Goal: Transaction & Acquisition: Download file/media

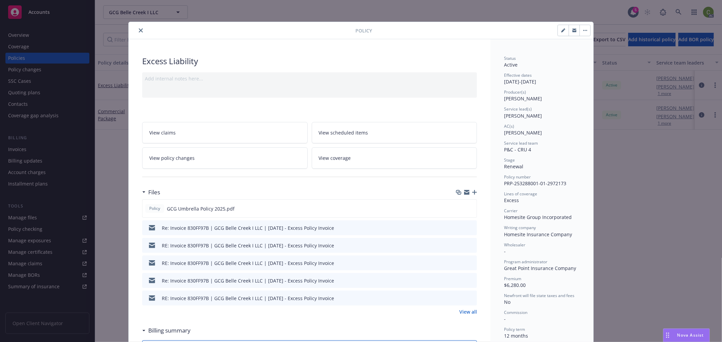
click at [139, 31] on icon "close" at bounding box center [141, 30] width 4 height 4
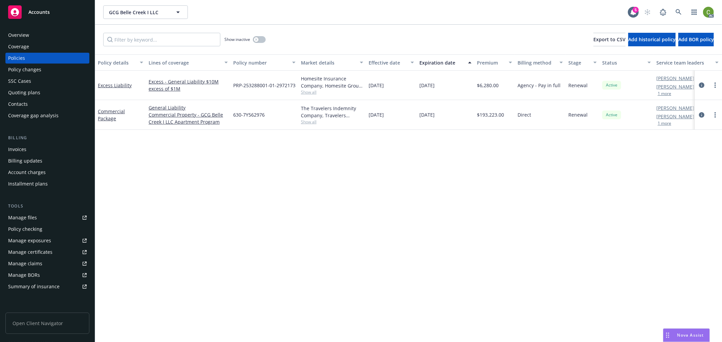
click at [58, 37] on div "Overview" at bounding box center [47, 35] width 79 height 11
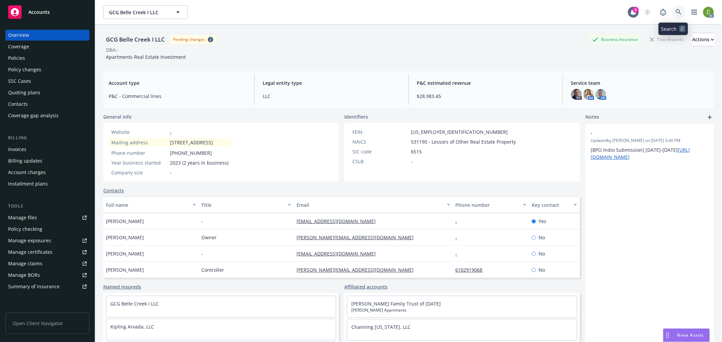
click at [675, 15] on icon at bounding box center [678, 12] width 6 height 6
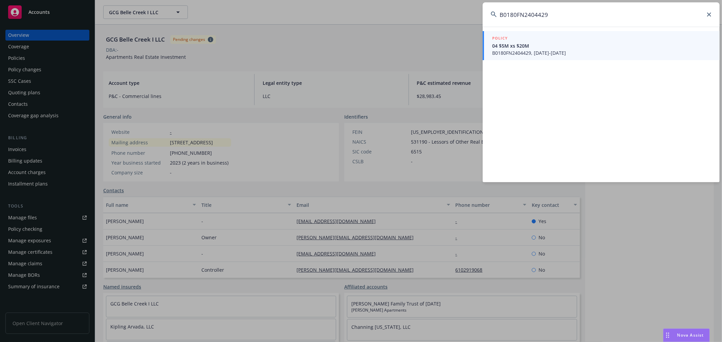
type input "B0180FN2404429"
click at [563, 49] on span "B0180FN2404429, 07/29/2024-10/29/2025" at bounding box center [601, 52] width 219 height 7
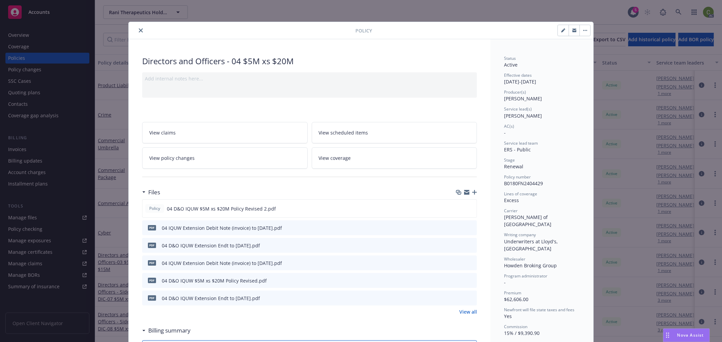
click at [211, 162] on link "View policy changes" at bounding box center [224, 158] width 165 height 21
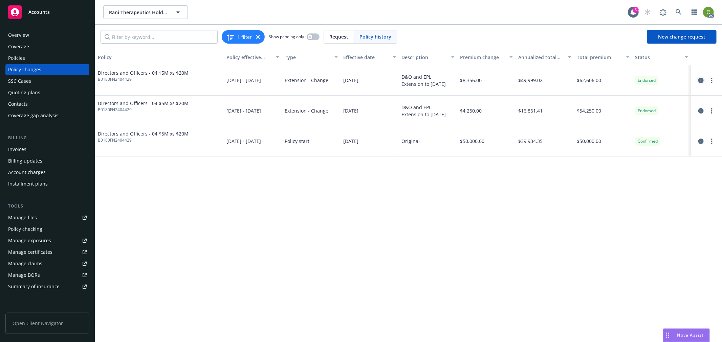
click at [699, 80] on icon "circleInformation" at bounding box center [700, 80] width 5 height 5
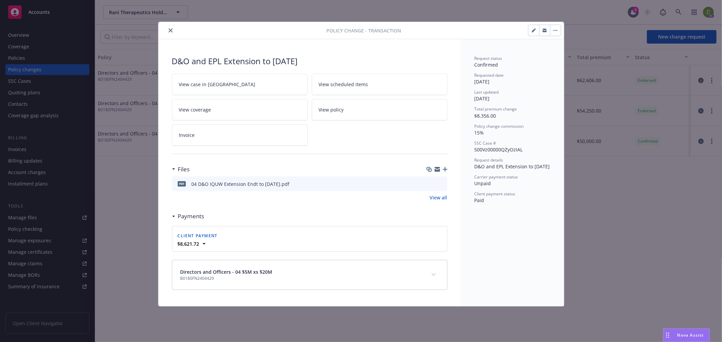
click at [441, 185] on icon "preview file" at bounding box center [441, 183] width 6 height 5
click at [166, 31] on button "close" at bounding box center [170, 30] width 8 height 8
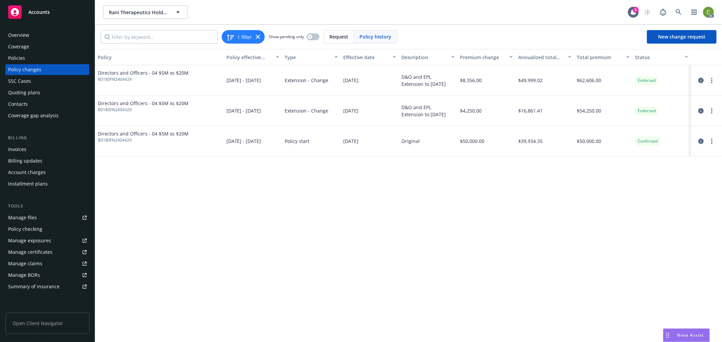
drag, startPoint x: 339, startPoint y: 88, endPoint x: 393, endPoint y: 89, distance: 54.2
click at [393, 89] on div "Directors and Officers - 04 $5M xs $20M B0180FN2404429 07/29/2024 - 10/29/2025 …" at bounding box center [408, 80] width 627 height 30
drag, startPoint x: 24, startPoint y: 55, endPoint x: 87, endPoint y: 55, distance: 62.9
click at [24, 55] on div "Policies" at bounding box center [16, 58] width 17 height 11
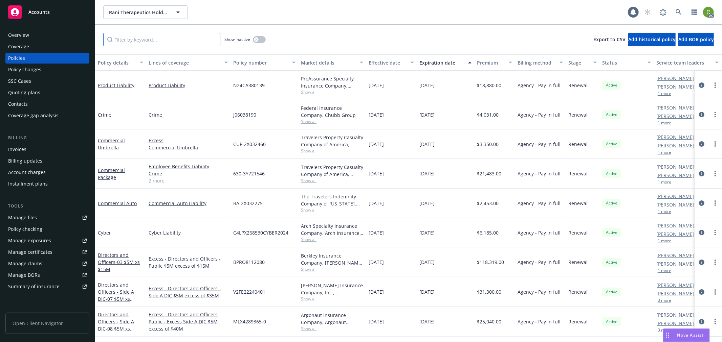
click at [155, 41] on input "Filter by keyword..." at bounding box center [161, 40] width 117 height 14
paste input "B0180FN2404429"
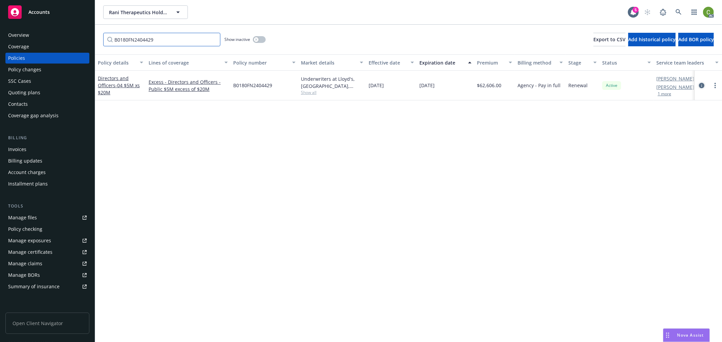
type input "B0180FN2404429"
click at [703, 86] on icon "circleInformation" at bounding box center [701, 85] width 5 height 5
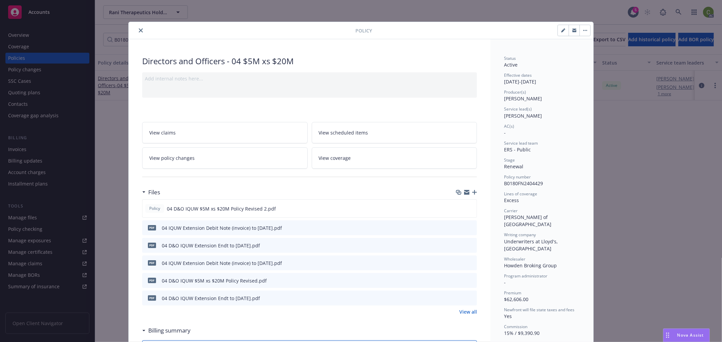
scroll to position [20, 0]
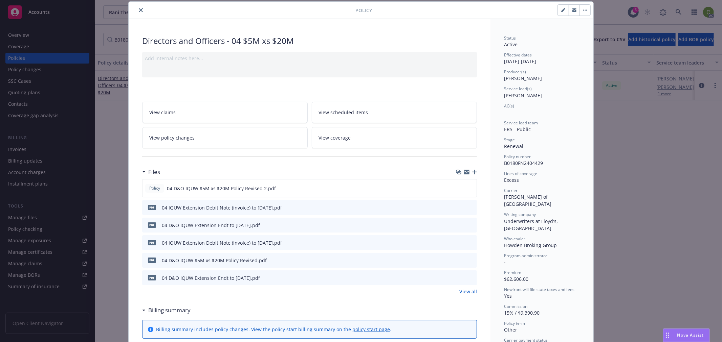
click at [467, 244] on icon "preview file" at bounding box center [470, 242] width 6 height 5
click at [467, 208] on icon "preview file" at bounding box center [470, 207] width 6 height 5
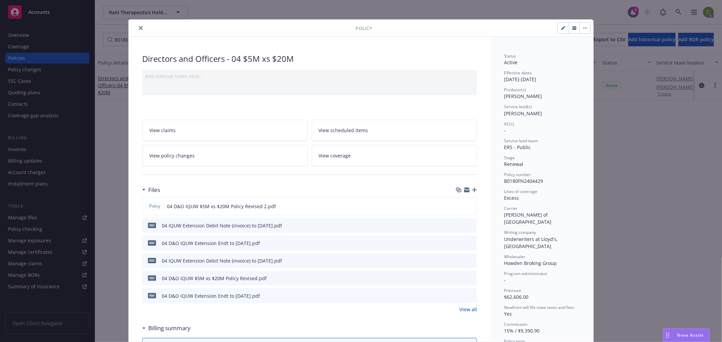
scroll to position [0, 0]
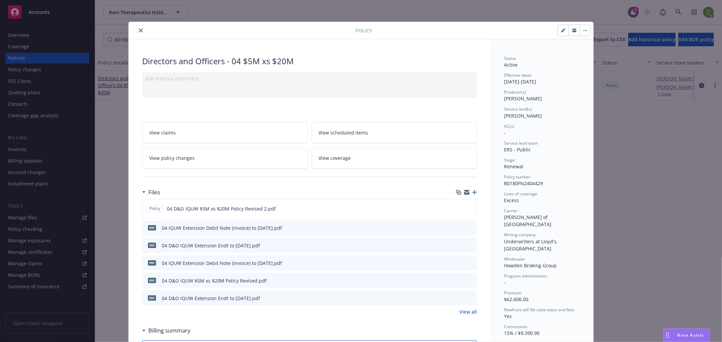
drag, startPoint x: 137, startPoint y: 29, endPoint x: 190, endPoint y: 29, distance: 53.1
click at [140, 29] on button "close" at bounding box center [141, 30] width 8 height 8
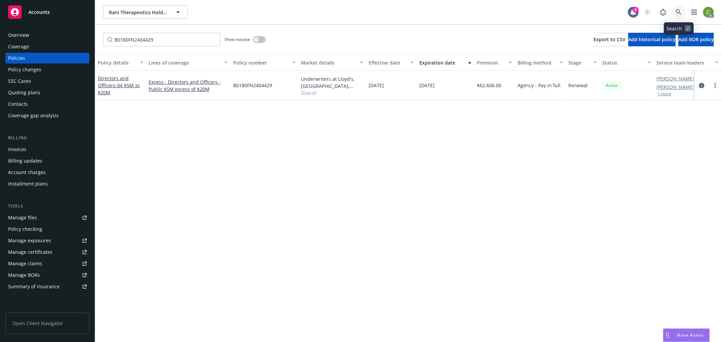
drag, startPoint x: 682, startPoint y: 14, endPoint x: 681, endPoint y: 26, distance: 12.2
click at [681, 16] on link at bounding box center [679, 12] width 14 height 14
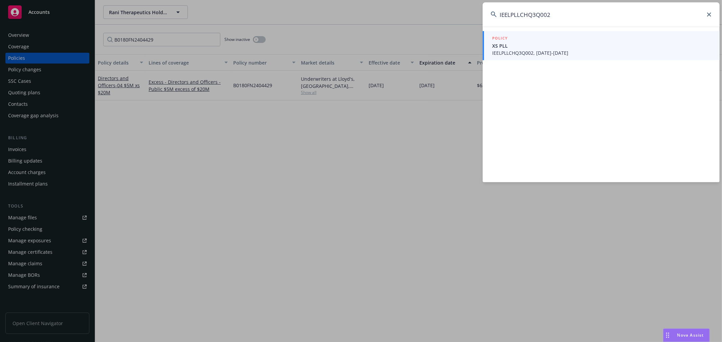
type input "IEELPLLCHQ3Q002"
click at [550, 53] on span "IEELPLLCHQ3Q002, 11/08/2023-11/08/2028" at bounding box center [601, 52] width 219 height 7
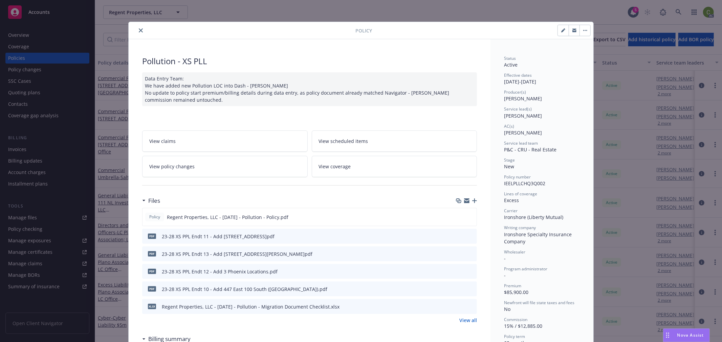
click at [246, 173] on link "View policy changes" at bounding box center [224, 166] width 165 height 21
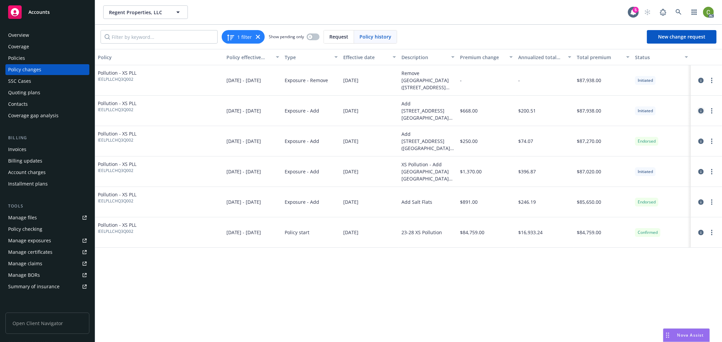
click at [699, 111] on icon "circleInformation" at bounding box center [700, 110] width 5 height 5
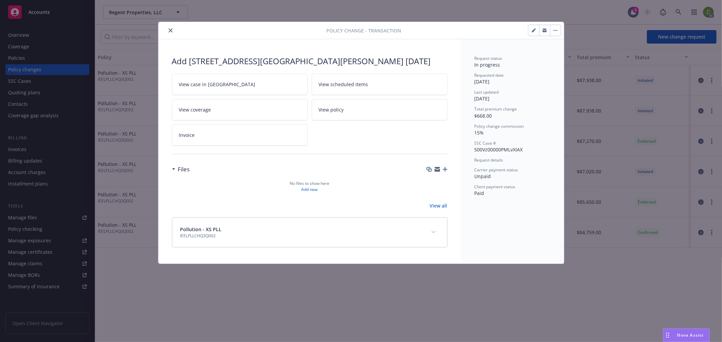
drag, startPoint x: 429, startPoint y: 231, endPoint x: 439, endPoint y: 231, distance: 9.5
click at [432, 231] on button "expand content" at bounding box center [433, 232] width 11 height 11
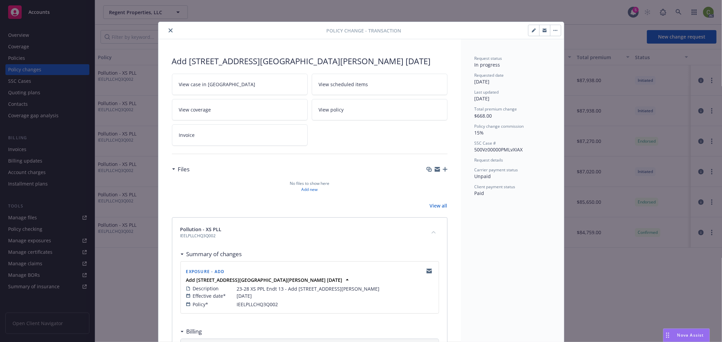
click at [169, 28] on icon "close" at bounding box center [171, 30] width 4 height 4
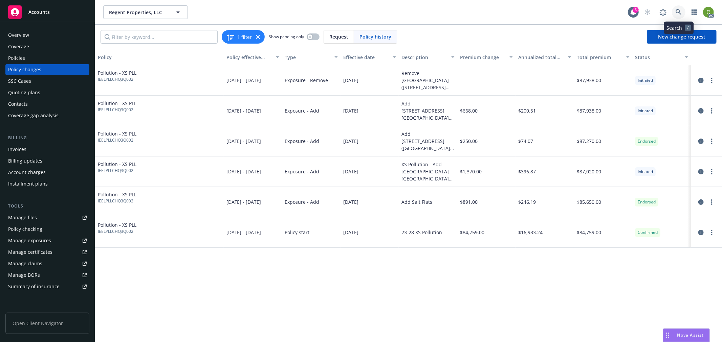
click at [676, 16] on link at bounding box center [679, 12] width 14 height 14
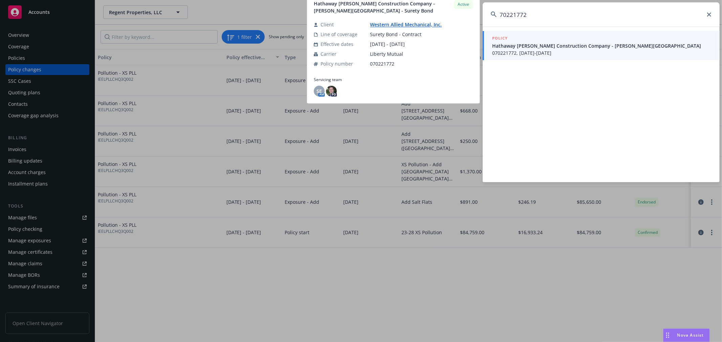
type input "70221772"
click at [566, 51] on span "070221772, 06/18/2025-12/31/2025" at bounding box center [601, 52] width 219 height 7
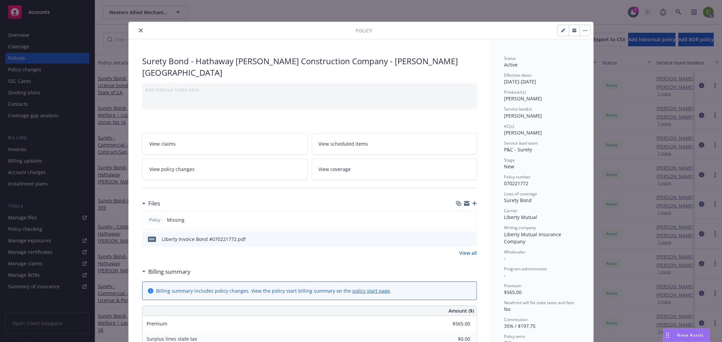
drag, startPoint x: 140, startPoint y: 29, endPoint x: 170, endPoint y: 32, distance: 30.6
click at [140, 29] on icon "close" at bounding box center [141, 30] width 4 height 4
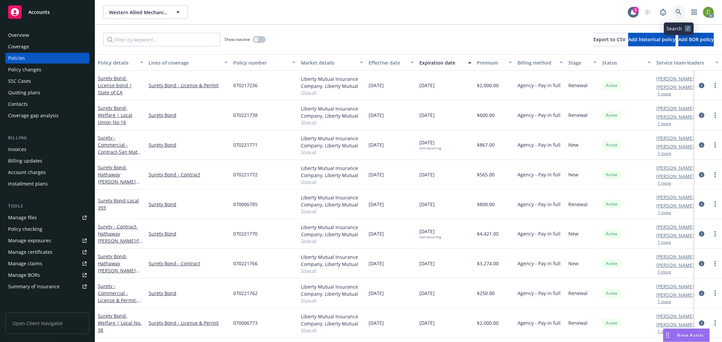
click at [679, 13] on icon at bounding box center [678, 12] width 6 height 6
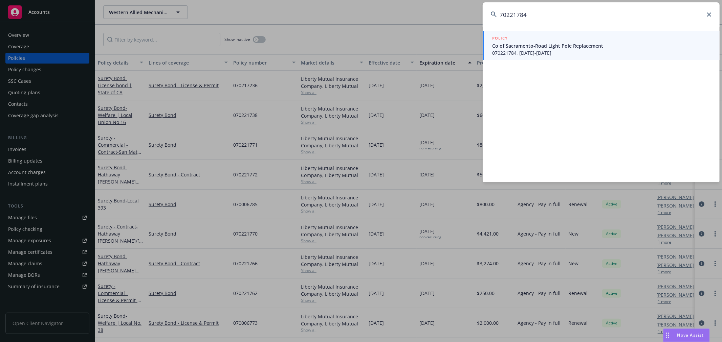
type input "70221784"
click at [538, 49] on span "Co of Sacramento-Road Light Pole Replacement" at bounding box center [601, 45] width 219 height 7
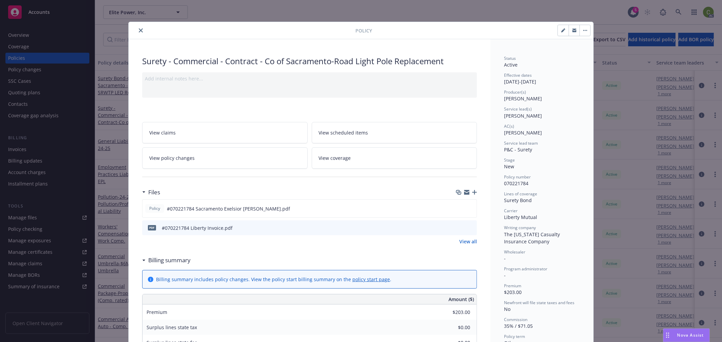
click at [139, 29] on icon "close" at bounding box center [141, 30] width 4 height 4
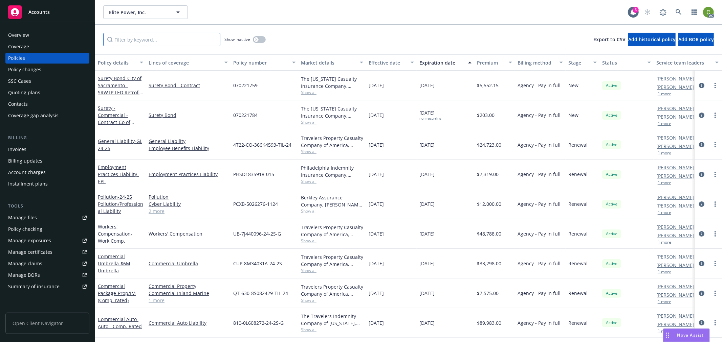
drag, startPoint x: 180, startPoint y: 39, endPoint x: 192, endPoint y: 39, distance: 12.2
click at [182, 39] on input "Filter by keyword..." at bounding box center [161, 40] width 117 height 14
paste input "70221784"
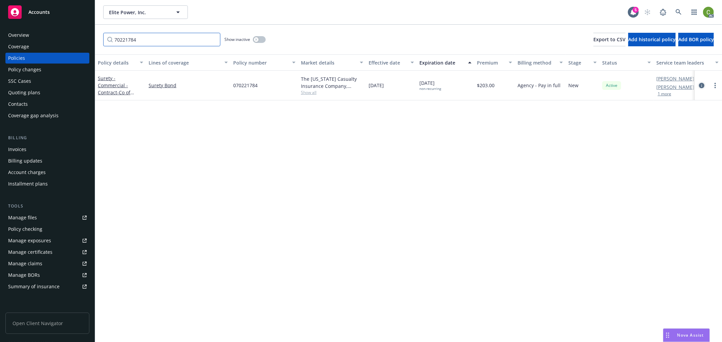
type input "70221784"
click at [701, 85] on icon "circleInformation" at bounding box center [701, 85] width 5 height 5
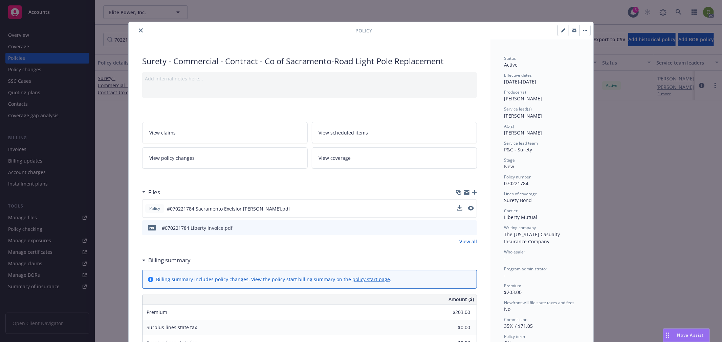
scroll to position [20, 0]
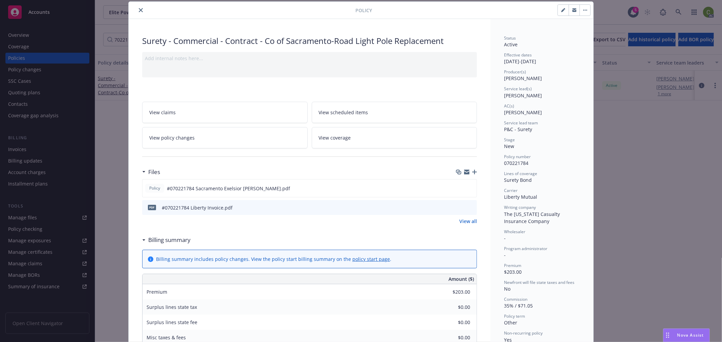
click at [456, 206] on icon "download file" at bounding box center [458, 207] width 5 height 5
drag, startPoint x: 139, startPoint y: 10, endPoint x: 478, endPoint y: 70, distance: 343.7
click at [154, 12] on div at bounding box center [243, 10] width 224 height 8
click at [678, 11] on div "Policy Surety - Commercial - Contract - Co of Sacramento-Road Light Pole Replac…" at bounding box center [361, 171] width 722 height 342
click at [139, 8] on icon "close" at bounding box center [141, 10] width 4 height 4
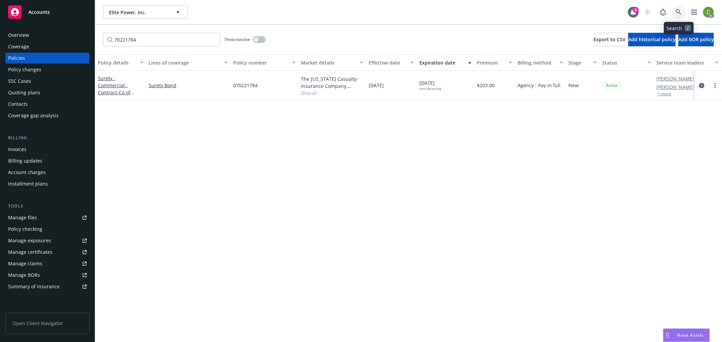
click at [676, 13] on icon at bounding box center [678, 12] width 6 height 6
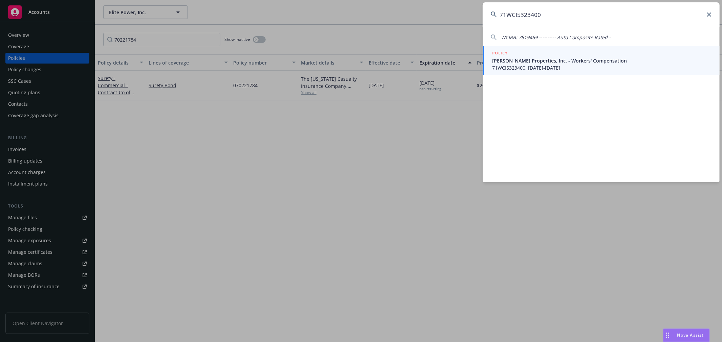
type input "71WCI5323400"
click at [550, 62] on span "Ethan Conrad Properties, Inc. - Workers' Compensation" at bounding box center [601, 60] width 219 height 7
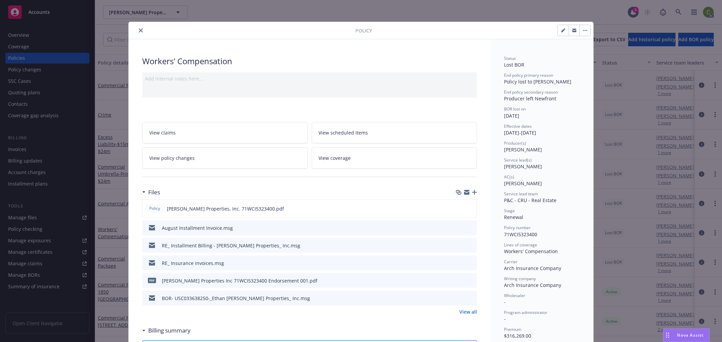
click at [184, 161] on span "View policy changes" at bounding box center [171, 158] width 45 height 7
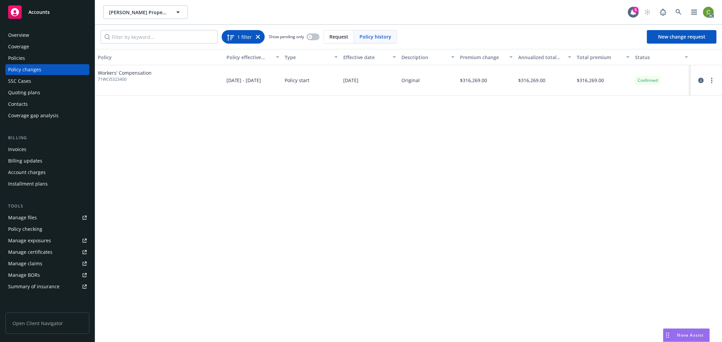
click at [258, 36] on icon at bounding box center [258, 37] width 4 height 4
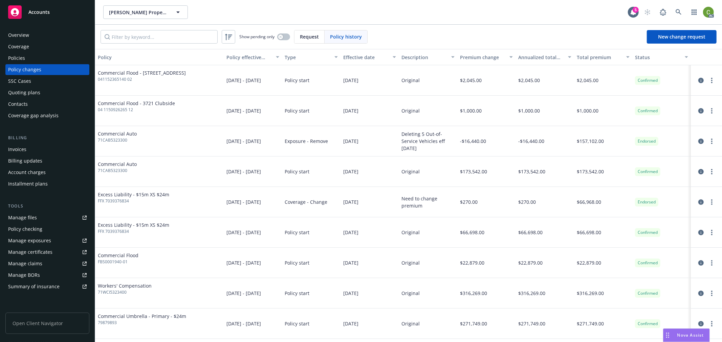
click at [339, 38] on span "Policy history" at bounding box center [346, 36] width 32 height 7
drag, startPoint x: 35, startPoint y: 60, endPoint x: 68, endPoint y: 68, distance: 33.9
click at [35, 60] on div "Policies" at bounding box center [47, 58] width 79 height 11
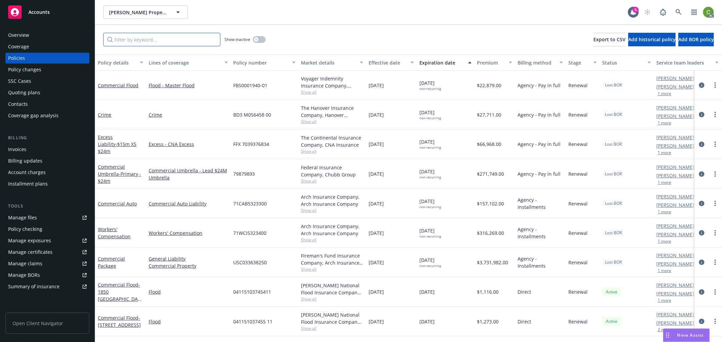
drag, startPoint x: 157, startPoint y: 40, endPoint x: 307, endPoint y: 83, distance: 156.2
click at [172, 40] on input "Filter by keyword..." at bounding box center [161, 40] width 117 height 14
paste input "71WCI5323400"
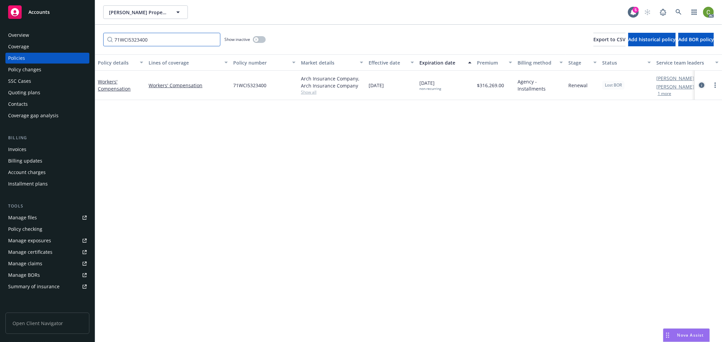
type input "71WCI5323400"
click at [701, 85] on icon "circleInformation" at bounding box center [701, 85] width 5 height 5
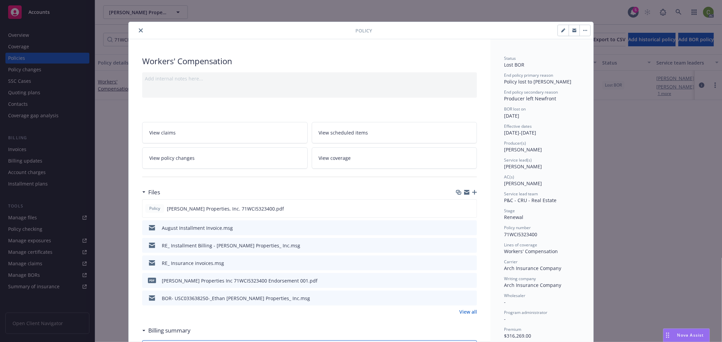
scroll to position [20, 0]
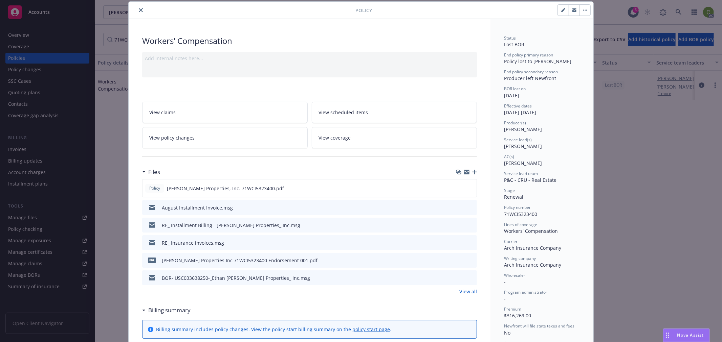
click at [139, 10] on icon "close" at bounding box center [141, 10] width 4 height 4
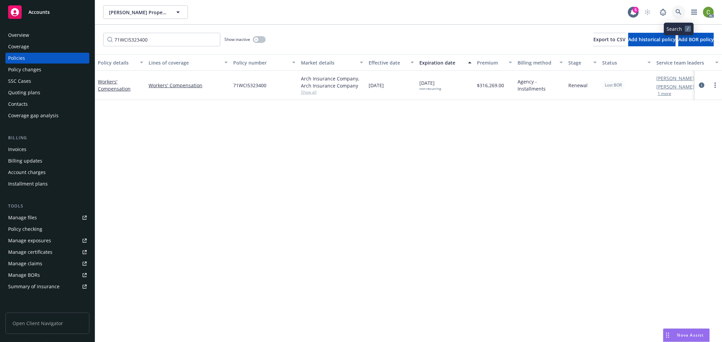
click at [681, 11] on icon at bounding box center [678, 12] width 6 height 6
click at [170, 39] on input "71WCI5323400" at bounding box center [161, 40] width 117 height 14
drag, startPoint x: 178, startPoint y: 41, endPoint x: 358, endPoint y: 112, distance: 192.8
click at [2, 36] on div "Accounts Overview Coverage Policies Policy changes SSC Cases Quoting plans Cont…" at bounding box center [361, 171] width 722 height 342
click at [703, 86] on icon "circleInformation" at bounding box center [701, 85] width 5 height 5
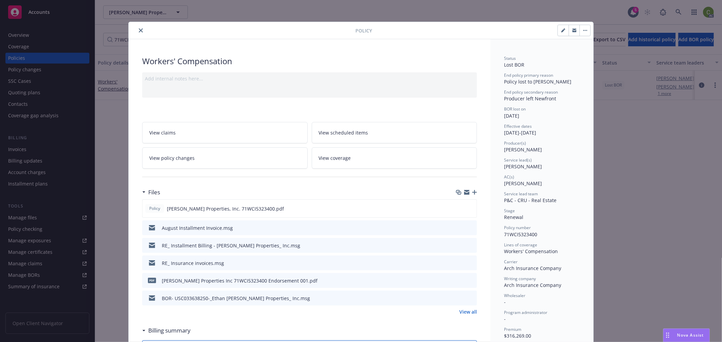
drag, startPoint x: 466, startPoint y: 226, endPoint x: 424, endPoint y: 219, distance: 42.8
click at [467, 226] on icon "preview file" at bounding box center [470, 227] width 6 height 5
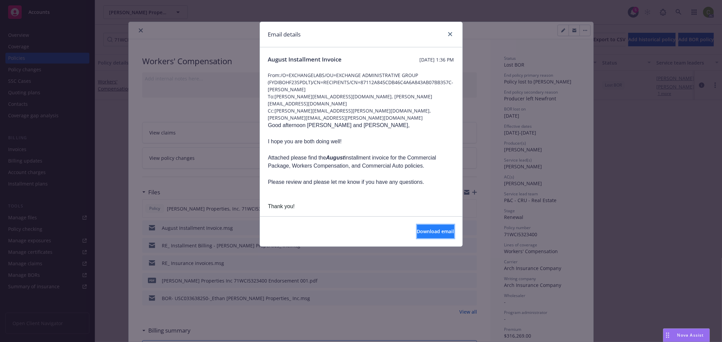
click at [424, 234] on span "Download email" at bounding box center [435, 231] width 37 height 6
click at [448, 33] on icon "close" at bounding box center [450, 34] width 4 height 4
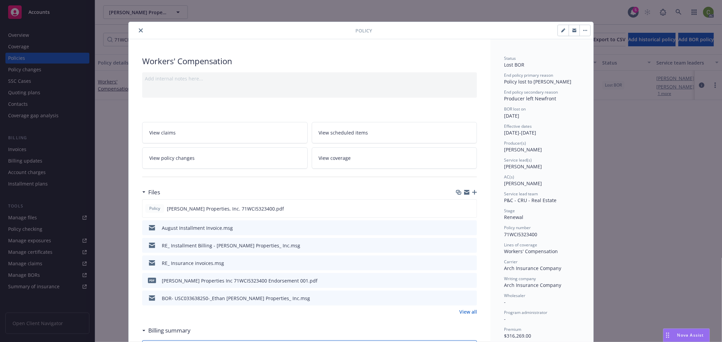
click at [469, 310] on link "View all" at bounding box center [468, 312] width 18 height 7
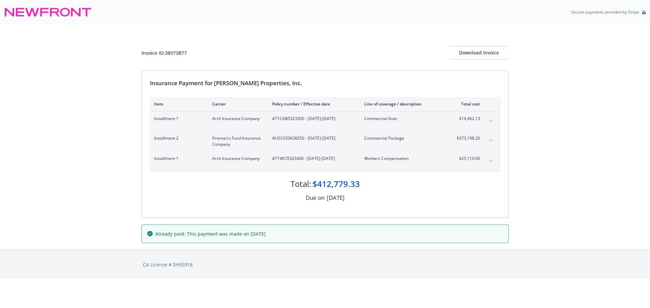
click at [557, 196] on div "Invoice ID: 38973B77 Download Invoice Insurance Payment for [PERSON_NAME] Prope…" at bounding box center [325, 137] width 650 height 226
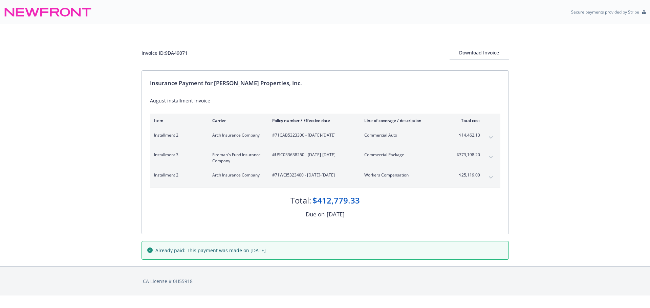
click at [560, 217] on div "Invoice ID: 9DA49071 Download Invoice Insurance Payment for Ethan Conrad Proper…" at bounding box center [325, 145] width 650 height 242
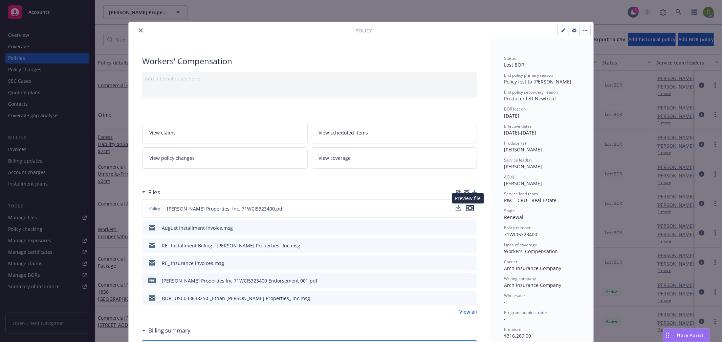
click at [468, 210] on icon "preview file" at bounding box center [470, 208] width 6 height 5
drag, startPoint x: 455, startPoint y: 246, endPoint x: 473, endPoint y: 224, distance: 28.0
click at [457, 243] on icon "download file" at bounding box center [458, 245] width 5 height 5
click at [139, 30] on icon "close" at bounding box center [141, 30] width 4 height 4
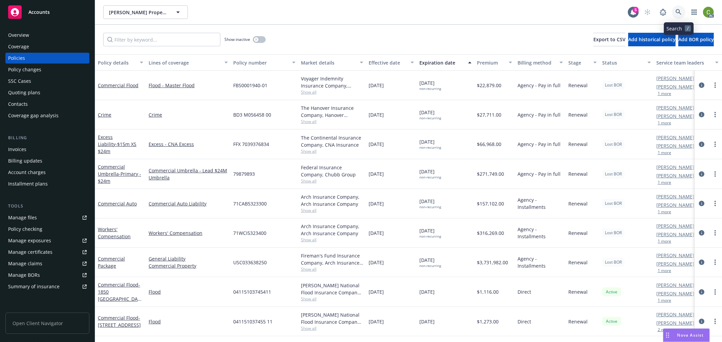
click at [679, 12] on icon at bounding box center [678, 12] width 6 height 6
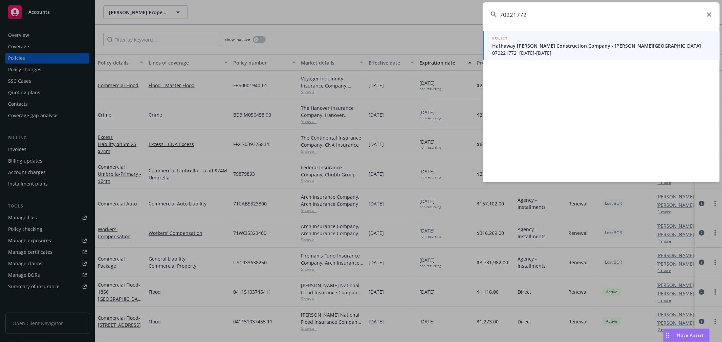
type input "70221772"
click at [533, 47] on span "Hathaway Dinwiddie Construction Company - Stanford Wallenberg Learning Theater" at bounding box center [601, 45] width 219 height 7
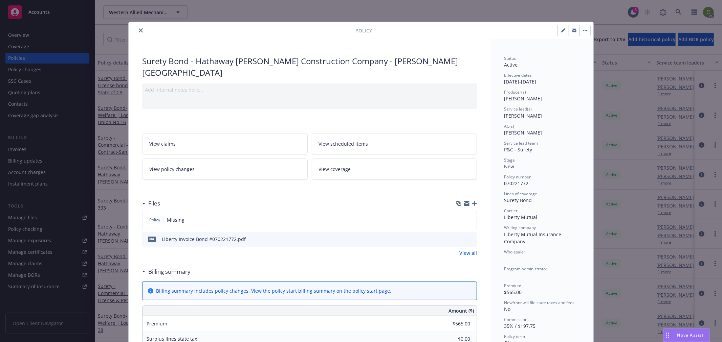
click at [517, 183] on span "070221772" at bounding box center [516, 183] width 24 height 6
copy span "070221772"
click at [139, 28] on icon "close" at bounding box center [141, 30] width 4 height 4
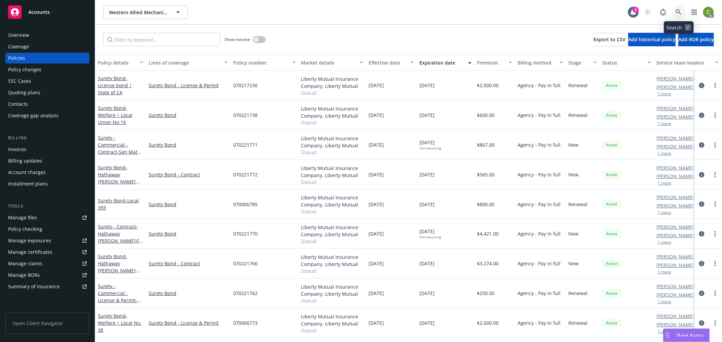
click at [675, 15] on icon at bounding box center [678, 12] width 6 height 6
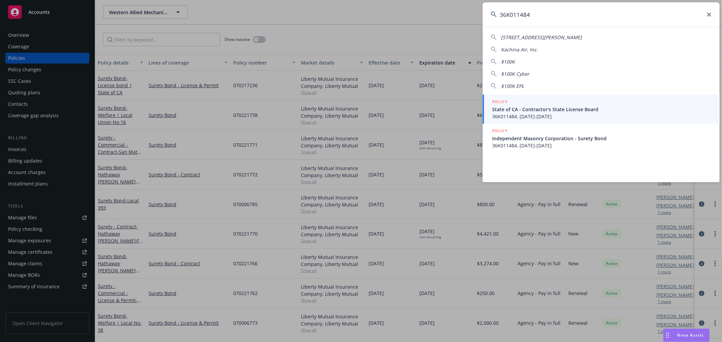
drag, startPoint x: 540, startPoint y: 16, endPoint x: 329, endPoint y: 22, distance: 211.6
click at [329, 22] on div "36K011484 421 KAHRS AVE PLEASANT HILL, CA 94523-3253 Kachina Air, Inc. $100K $1…" at bounding box center [361, 171] width 722 height 342
paste input "702217"
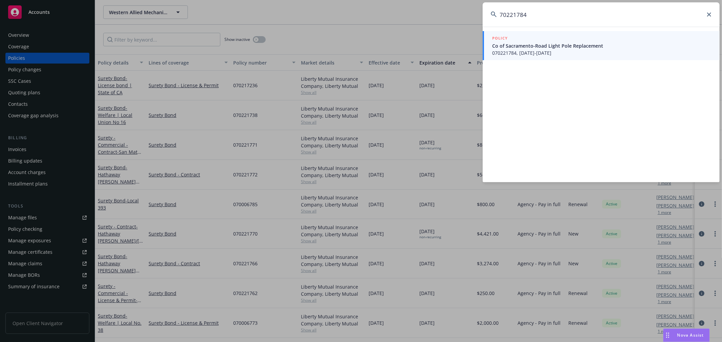
type input "70221784"
drag, startPoint x: 516, startPoint y: 49, endPoint x: 487, endPoint y: 65, distance: 33.3
click at [516, 49] on span "Co of Sacramento-Road Light Pole Replacement" at bounding box center [601, 45] width 219 height 7
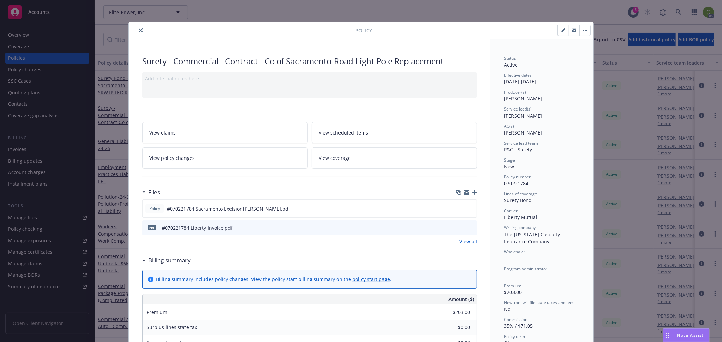
click at [510, 181] on span "070221784" at bounding box center [516, 183] width 24 height 6
copy span "070221784"
click at [139, 30] on icon "close" at bounding box center [141, 30] width 4 height 4
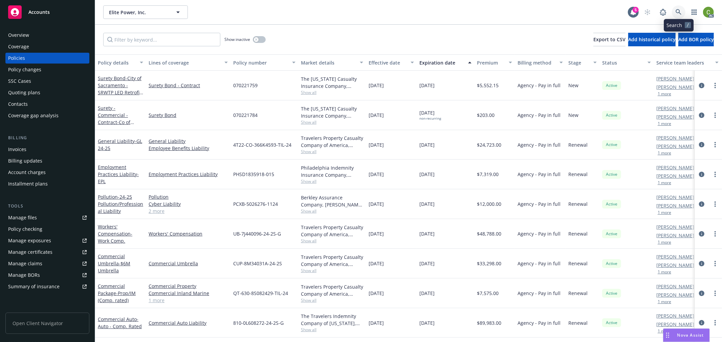
click at [678, 10] on icon at bounding box center [678, 12] width 6 height 6
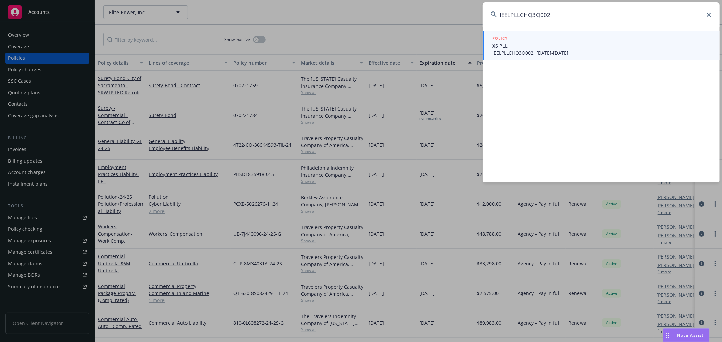
type input "IEELPLLCHQ3Q002"
click at [546, 51] on span "IEELPLLCHQ3Q002, 11/08/2023-11/08/2028" at bounding box center [601, 52] width 219 height 7
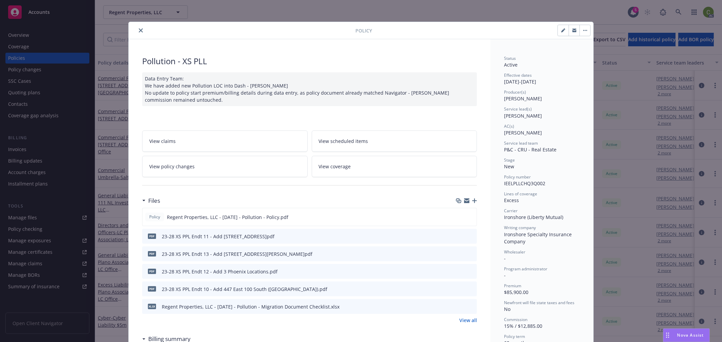
click at [218, 167] on link "View policy changes" at bounding box center [224, 166] width 165 height 21
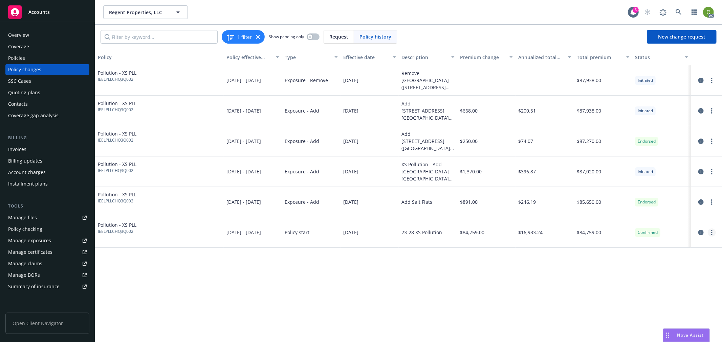
click at [712, 235] on circle "more" at bounding box center [711, 234] width 1 height 1
click at [647, 287] on link "Edit billing info" at bounding box center [657, 288] width 116 height 14
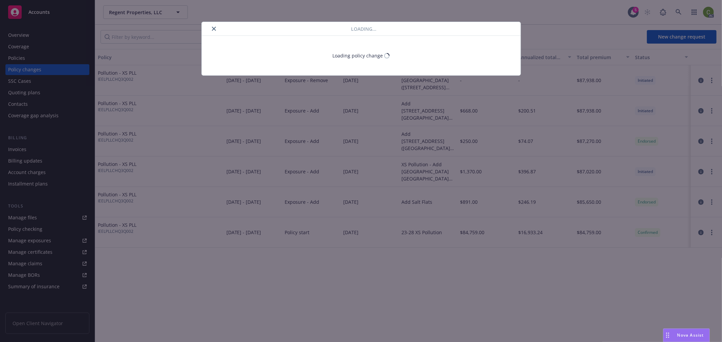
select select "CA"
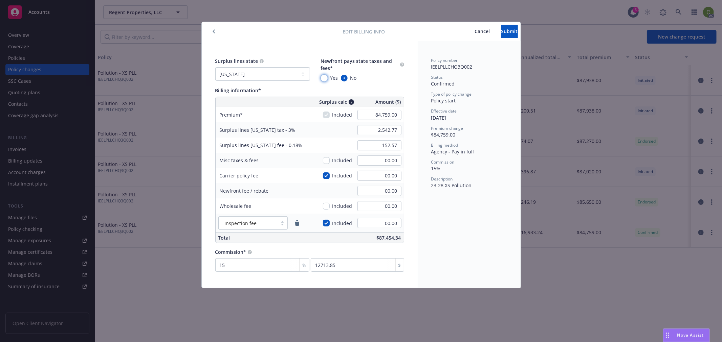
click at [323, 78] on input "Yes" at bounding box center [324, 78] width 7 height 7
radio input "true"
click at [501, 32] on span "Submit" at bounding box center [509, 31] width 17 height 6
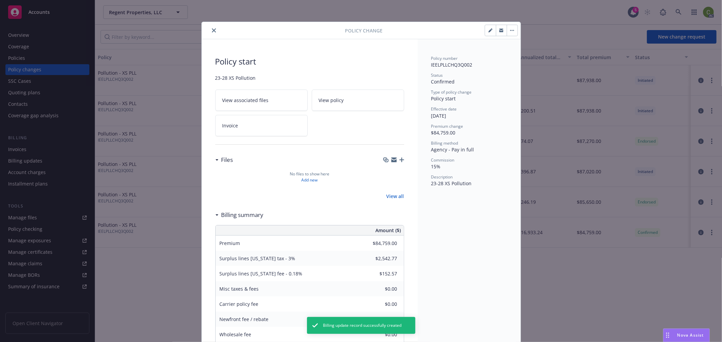
click at [212, 30] on icon "close" at bounding box center [214, 30] width 4 height 4
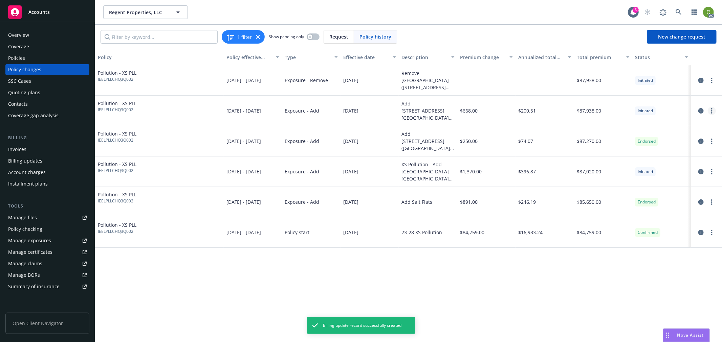
click at [711, 113] on icon "more" at bounding box center [711, 110] width 1 height 5
click at [658, 164] on link "Edit billing info" at bounding box center [657, 166] width 116 height 14
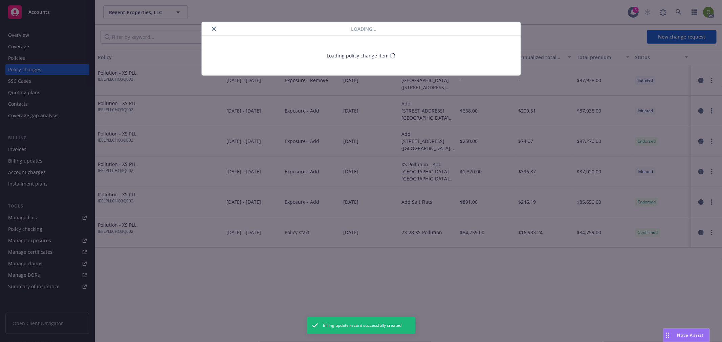
select select "CA"
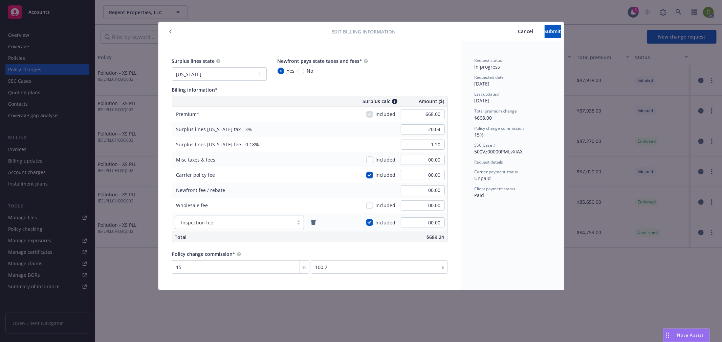
click at [518, 31] on span "Cancel" at bounding box center [525, 31] width 15 height 6
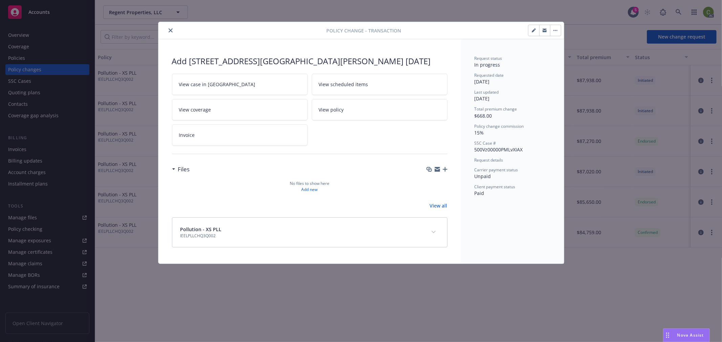
click at [170, 28] on icon "close" at bounding box center [171, 30] width 4 height 4
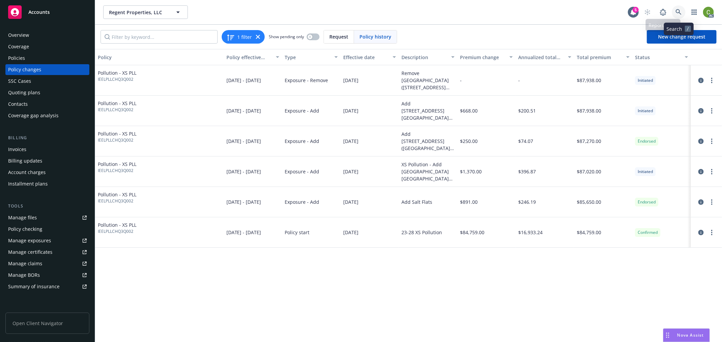
click at [684, 10] on link at bounding box center [679, 12] width 14 height 14
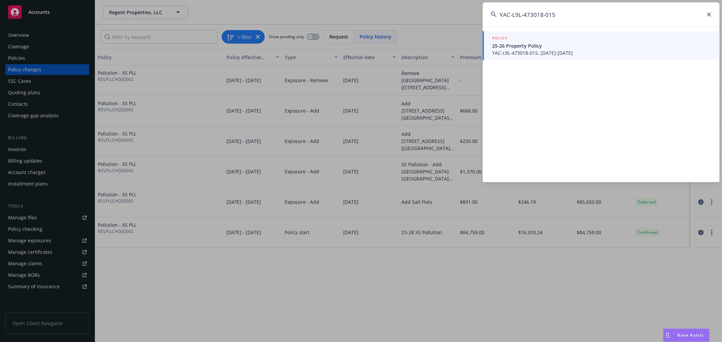
type input "YAC-L9L-473018-015"
click at [549, 50] on span "YAC-L9L-473018-015, 05/30/2025-05/30/2026" at bounding box center [601, 52] width 219 height 7
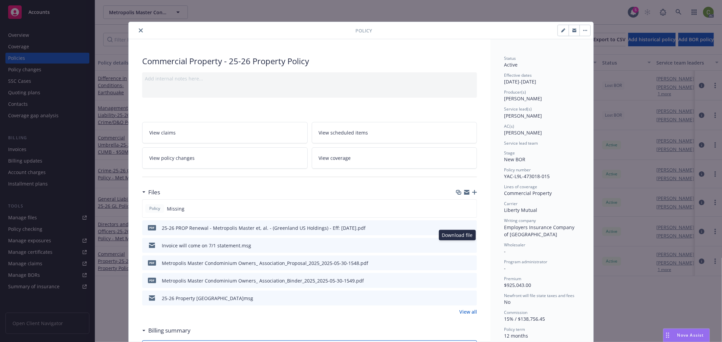
click at [456, 246] on icon "download file" at bounding box center [458, 245] width 5 height 5
click at [463, 313] on link "View all" at bounding box center [468, 312] width 18 height 7
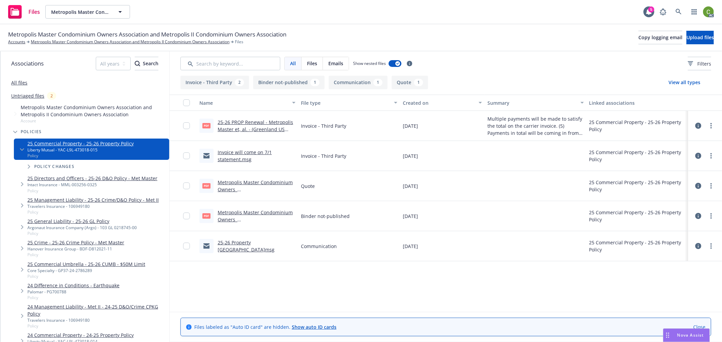
click at [273, 129] on link "25-26 PROP Renewal - Metropolis Master et, al. - (Greenland US Holdings) - Eff:…" at bounding box center [255, 129] width 75 height 21
click at [680, 16] on link at bounding box center [679, 12] width 14 height 14
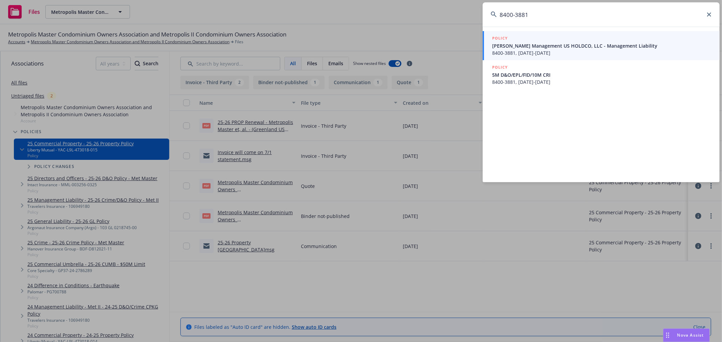
type input "8400-3881"
click at [556, 52] on span "8400-3881, [DATE]-[DATE]" at bounding box center [601, 52] width 219 height 7
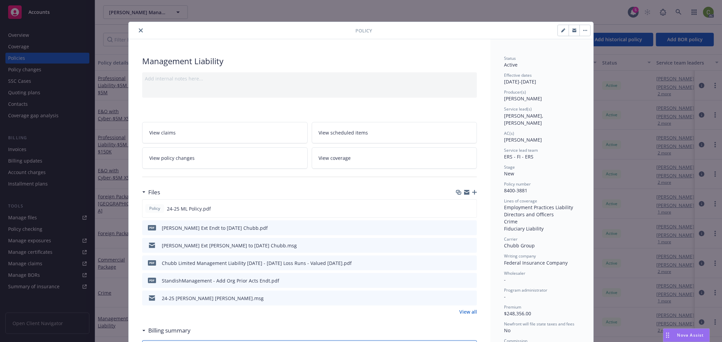
click at [242, 160] on link "View policy changes" at bounding box center [224, 158] width 165 height 21
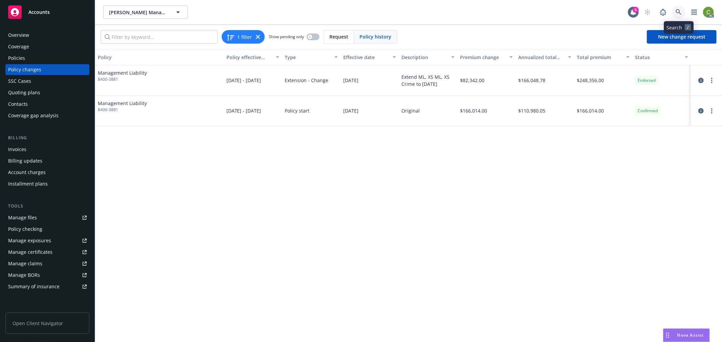
drag, startPoint x: 677, startPoint y: 13, endPoint x: 676, endPoint y: 29, distance: 17.0
click at [677, 13] on icon at bounding box center [678, 12] width 6 height 6
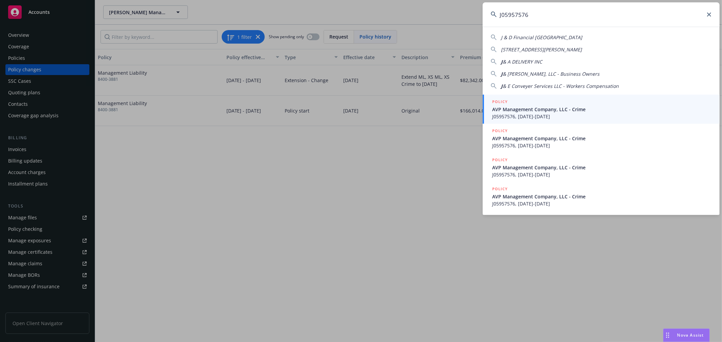
type input "J05957576"
click at [552, 117] on span "J05957576, [DATE]-[DATE]" at bounding box center [601, 116] width 219 height 7
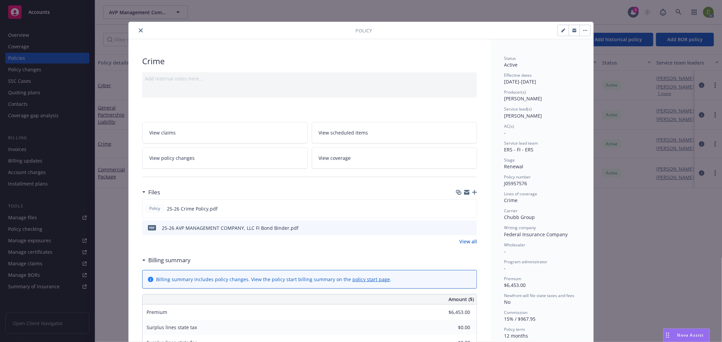
click at [139, 31] on icon "close" at bounding box center [141, 30] width 4 height 4
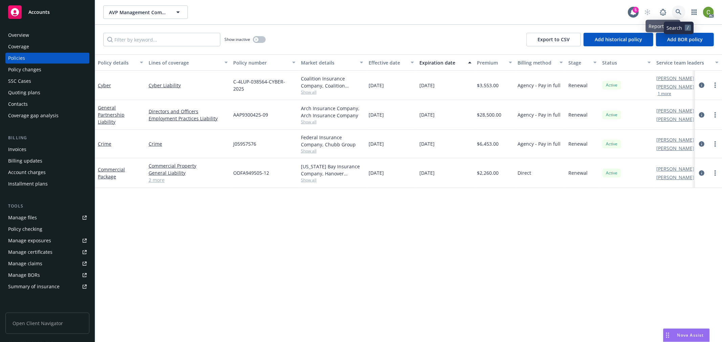
click at [677, 12] on icon at bounding box center [678, 12] width 6 height 6
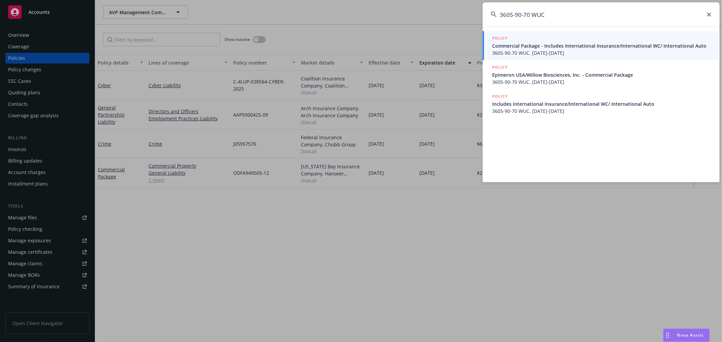
type input "3605-90-70 WUC"
click at [569, 48] on span "Commercial Package - Includes International Insurance/International WC/ Interna…" at bounding box center [601, 45] width 219 height 7
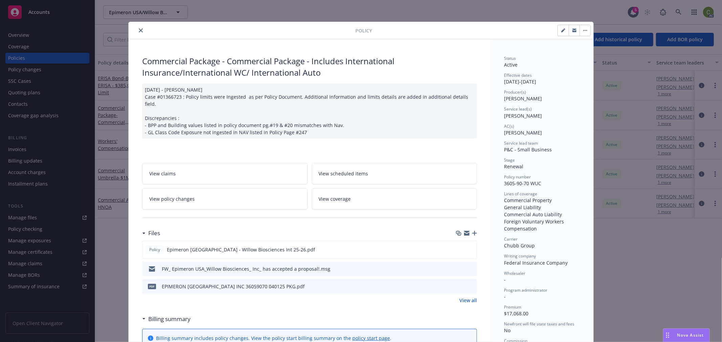
click at [137, 30] on button "close" at bounding box center [141, 30] width 8 height 8
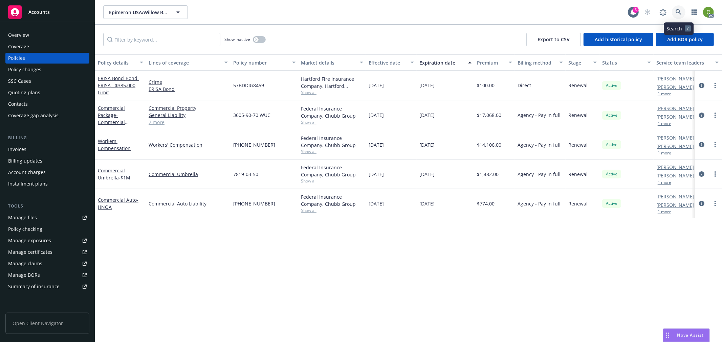
click at [684, 12] on link at bounding box center [679, 12] width 14 height 14
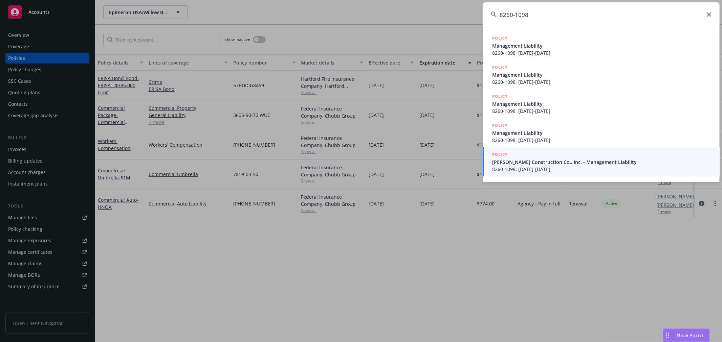
type input "8260-1098"
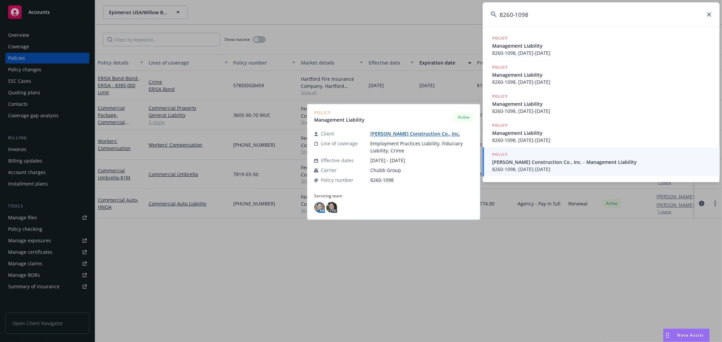
click at [531, 170] on span "8260-1098, [DATE]-[DATE]" at bounding box center [601, 169] width 219 height 7
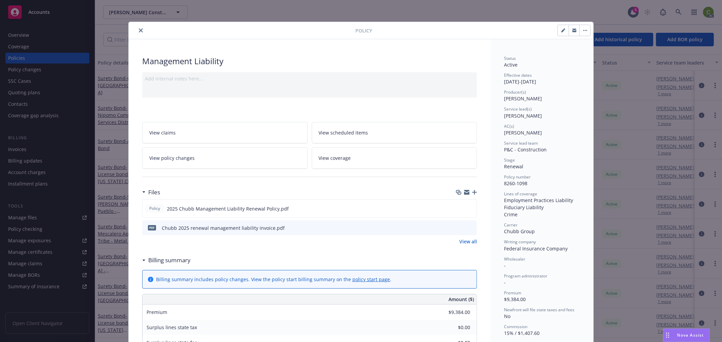
click at [457, 229] on icon "download file" at bounding box center [458, 230] width 5 height 2
click at [139, 29] on icon "close" at bounding box center [141, 30] width 4 height 4
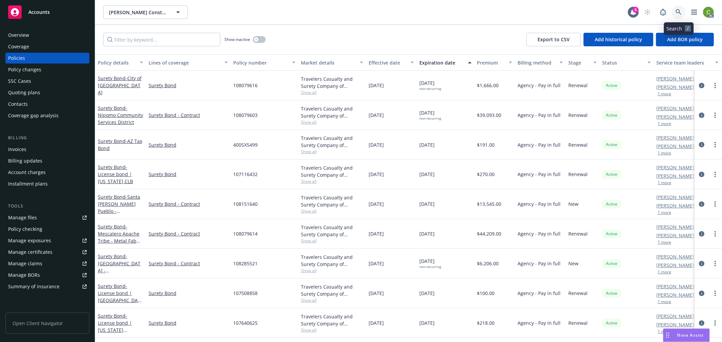
click at [682, 12] on link at bounding box center [679, 12] width 14 height 14
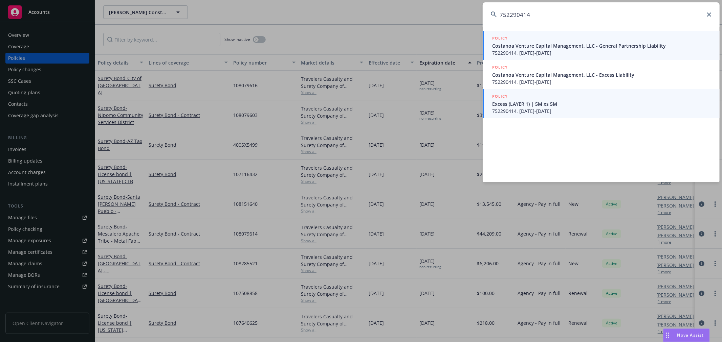
type input "752290414"
click at [569, 46] on span "Costanoa Venture Capital Management, LLC - General Partnership Liability" at bounding box center [601, 45] width 219 height 7
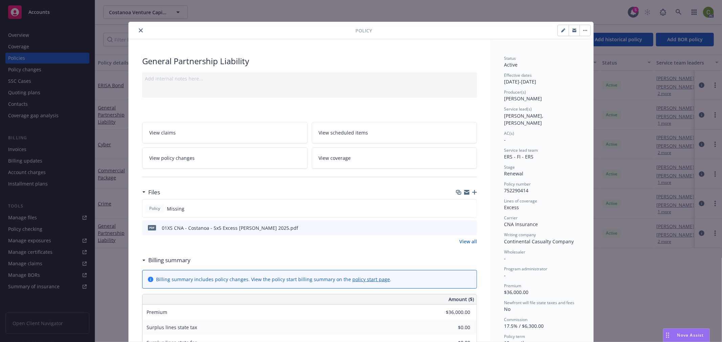
drag, startPoint x: 135, startPoint y: 29, endPoint x: 336, endPoint y: 38, distance: 201.2
click at [137, 29] on button "close" at bounding box center [141, 30] width 8 height 8
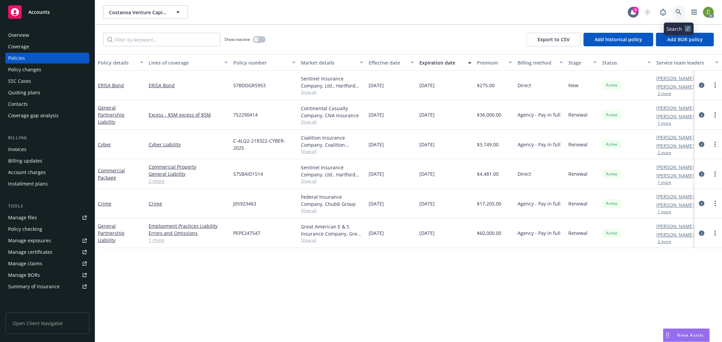
drag, startPoint x: 677, startPoint y: 12, endPoint x: 674, endPoint y: 27, distance: 15.1
click at [677, 12] on icon at bounding box center [678, 12] width 6 height 6
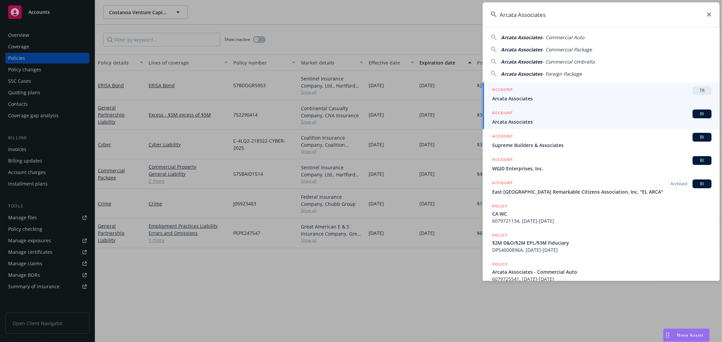
type input "Arcata Associates"
click at [542, 121] on span "Arcata Associates" at bounding box center [601, 121] width 219 height 7
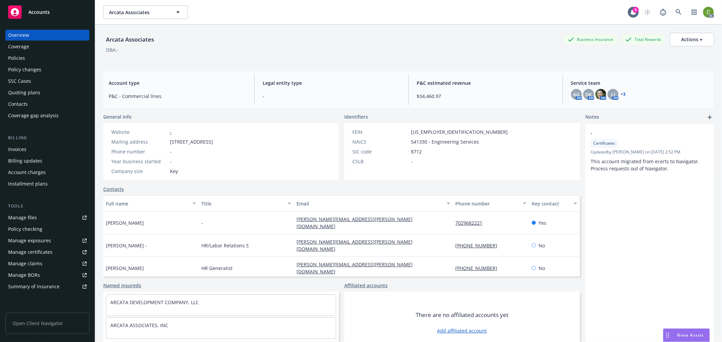
click at [26, 59] on div "Policies" at bounding box center [47, 58] width 79 height 11
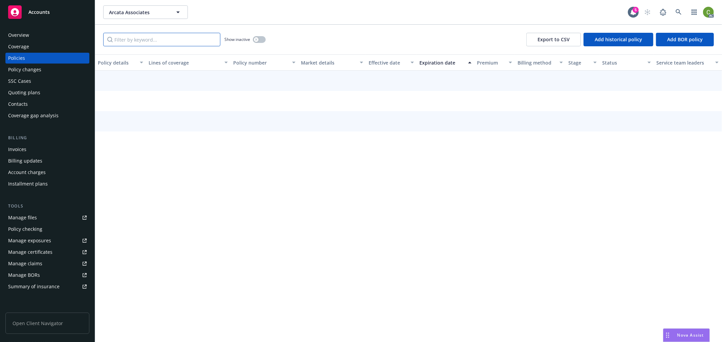
click at [163, 41] on input "Filter by keyword..." at bounding box center [161, 40] width 117 height 14
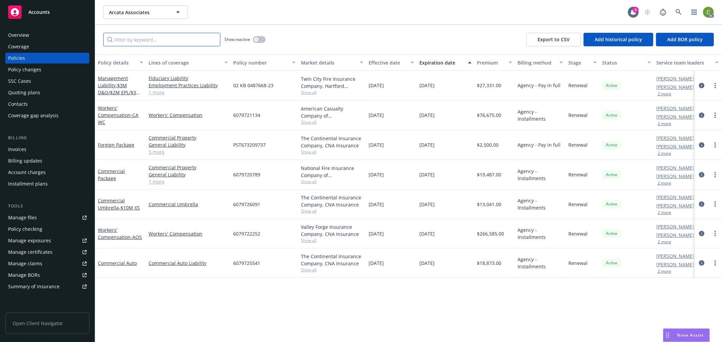
paste input "6079721134"
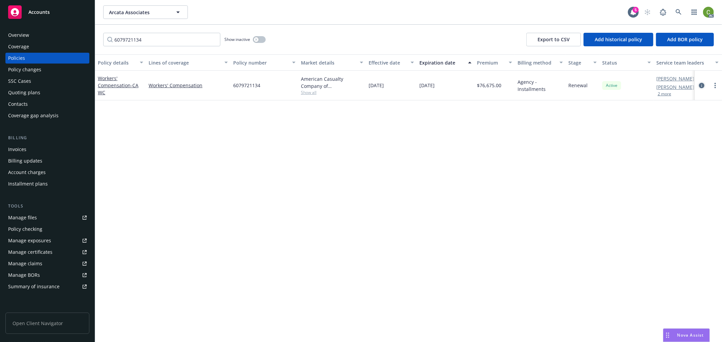
click at [701, 83] on icon "circleInformation" at bounding box center [701, 85] width 5 height 5
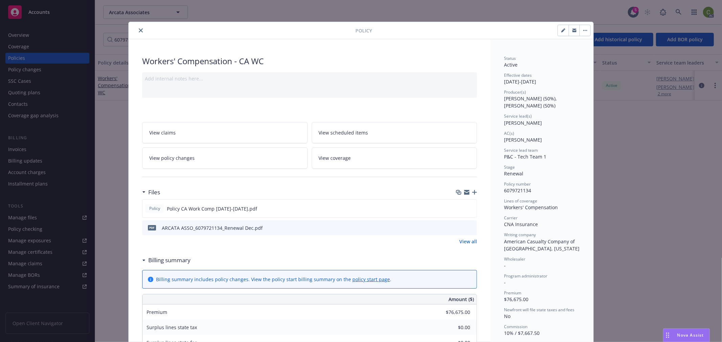
click at [140, 29] on button "close" at bounding box center [141, 30] width 8 height 8
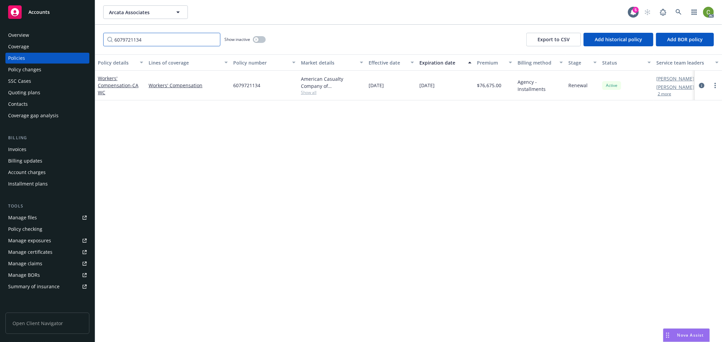
click at [159, 37] on input "6079721134" at bounding box center [161, 40] width 117 height 14
drag, startPoint x: 165, startPoint y: 39, endPoint x: 462, endPoint y: 109, distance: 304.9
click at [8, 40] on div "Accounts Overview Coverage Policies Policy changes SSC Cases Quoting plans Cont…" at bounding box center [361, 171] width 722 height 342
paste input "2252"
type input "6079722252"
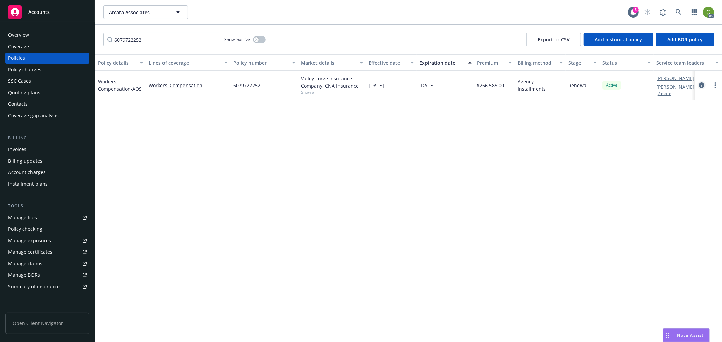
click at [701, 85] on icon "circleInformation" at bounding box center [701, 85] width 5 height 5
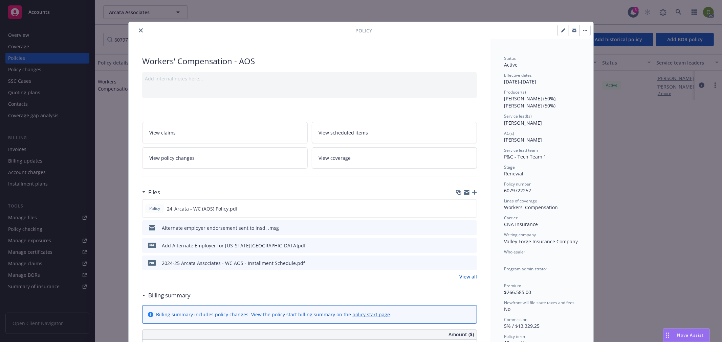
click at [139, 30] on icon "close" at bounding box center [141, 30] width 4 height 4
